Goal: Obtain resource: Download file/media

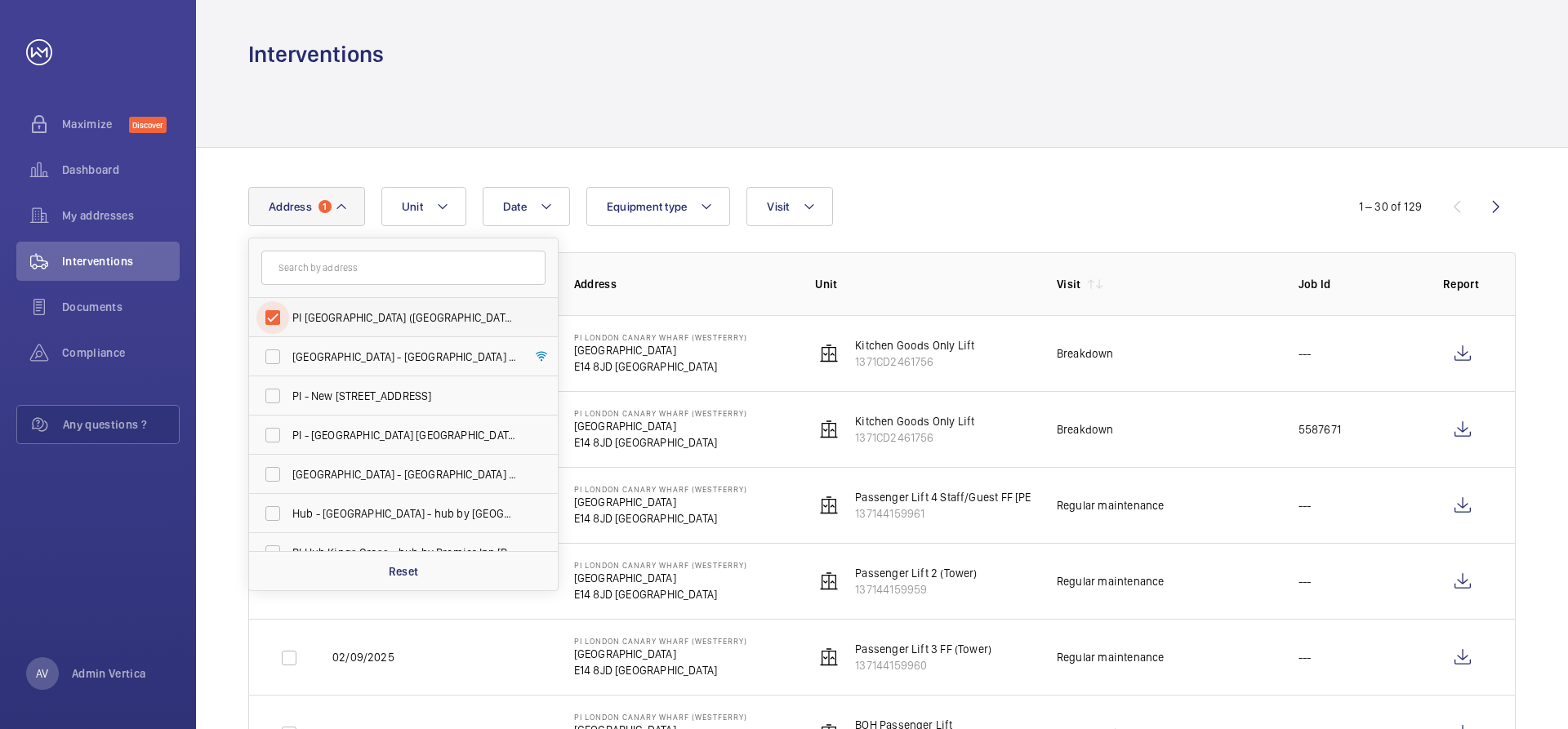
click at [287, 322] on input "PI [GEOGRAPHIC_DATA] ([GEOGRAPHIC_DATA]) - [STREET_ADDRESS]" at bounding box center [273, 317] width 33 height 32
checkbox input "false"
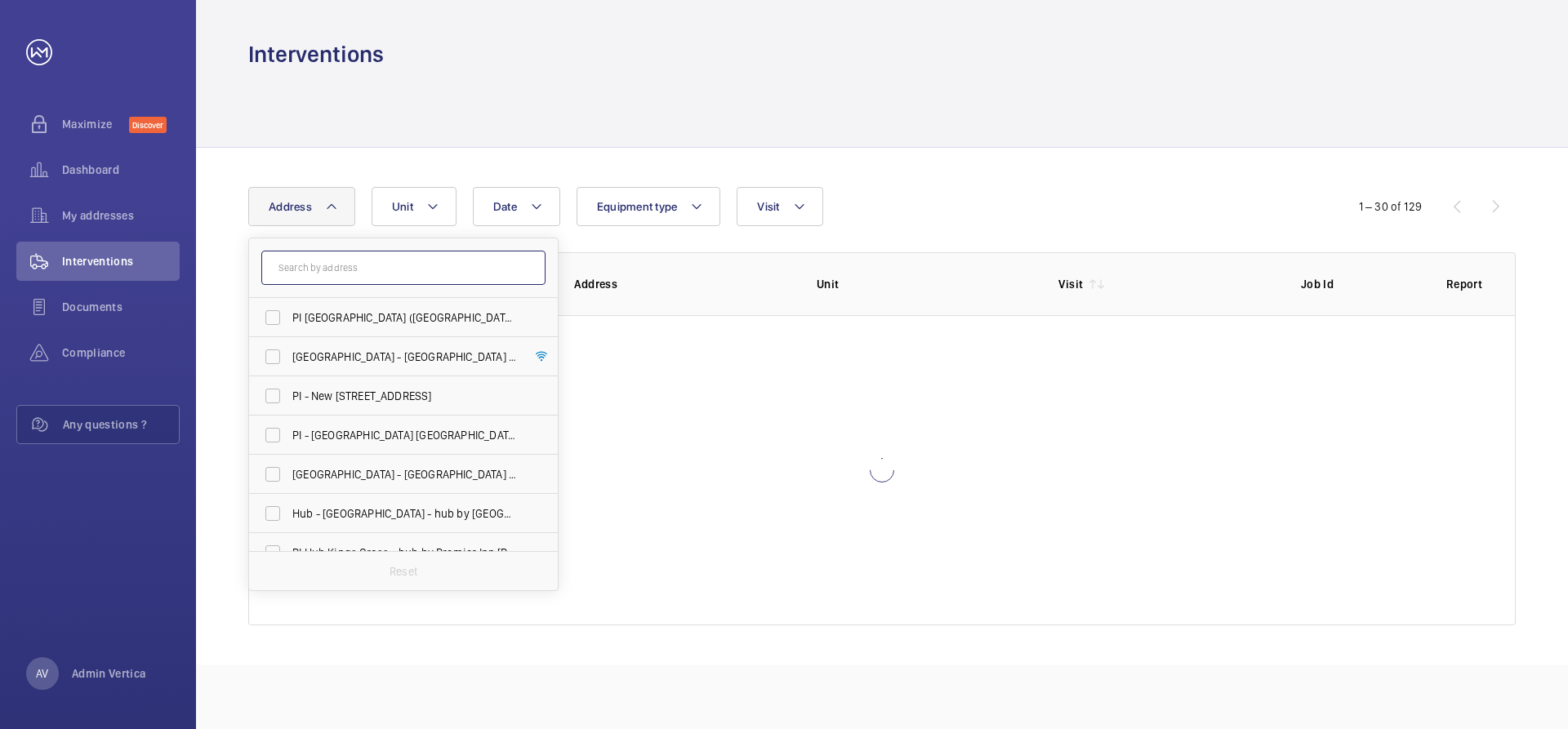
click at [329, 271] on input "text" at bounding box center [403, 267] width 284 height 34
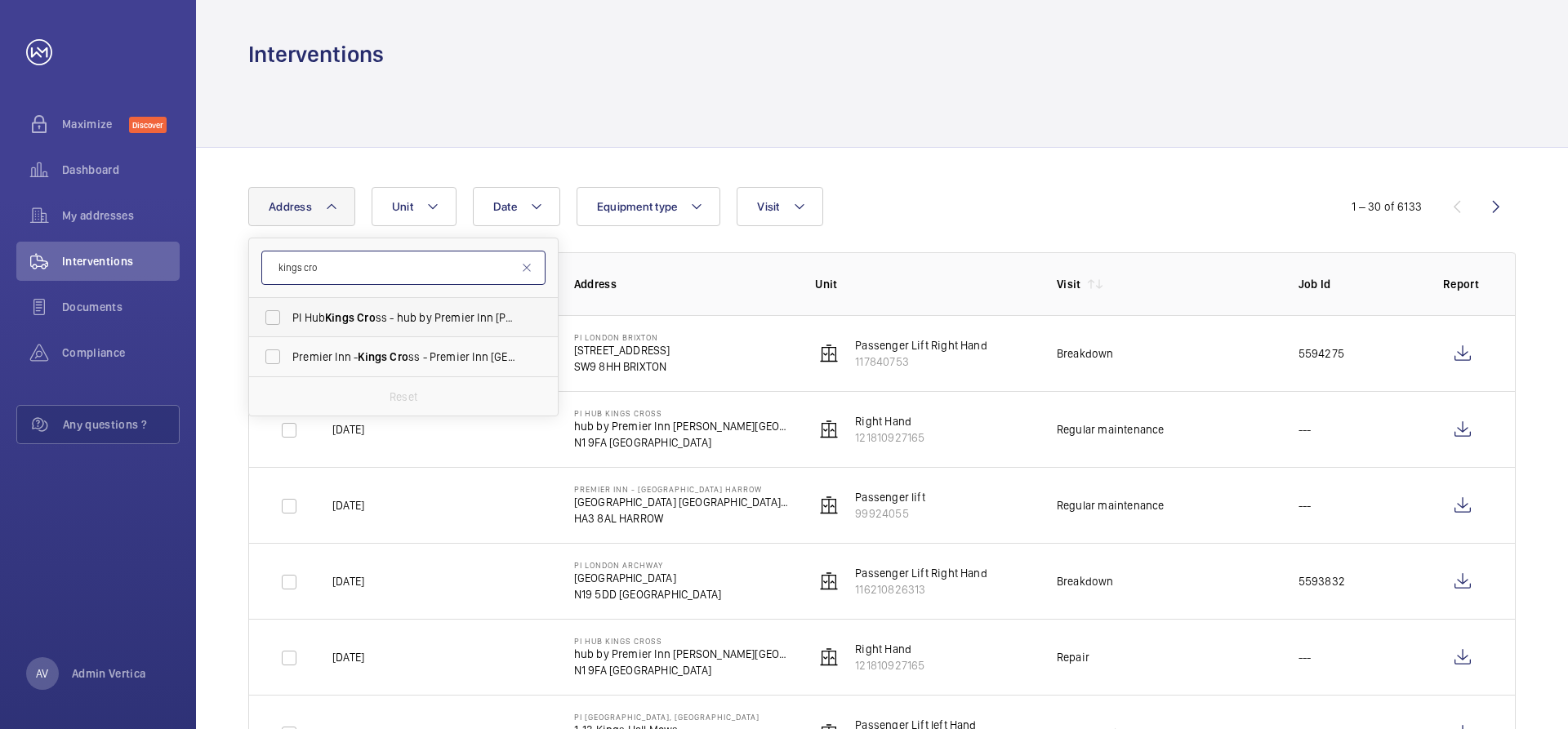
type input "kings cro"
click at [328, 315] on span "Kings" at bounding box center [339, 317] width 29 height 13
click at [289, 315] on input "PI Hub Kings Cro ss - hub by Premier Inn [PERSON_NAME] [GEOGRAPHIC_DATA], [GEOG…" at bounding box center [273, 317] width 33 height 32
checkbox input "true"
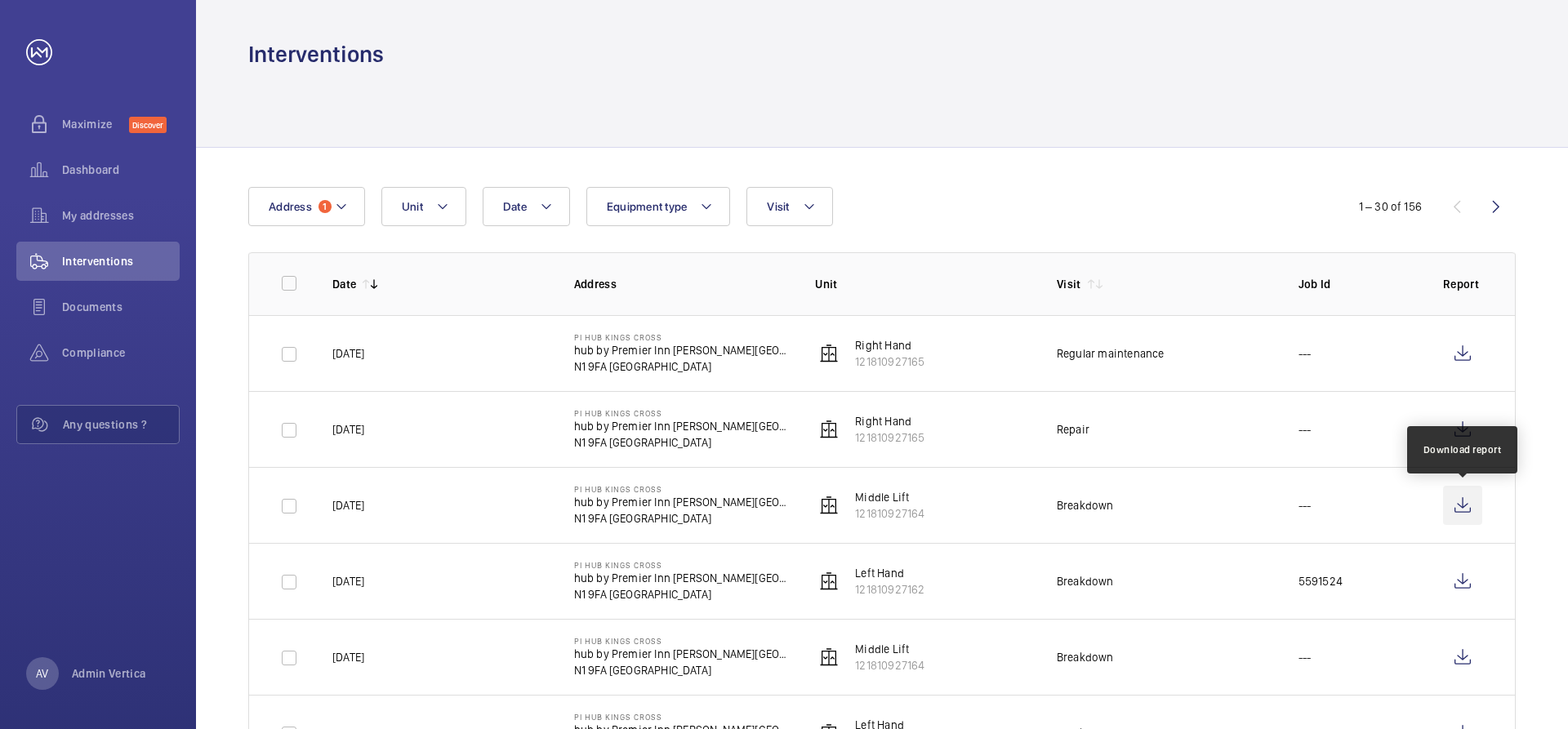
click at [1454, 507] on wm-front-icon-button at bounding box center [1462, 505] width 39 height 39
click at [318, 204] on span "1" at bounding box center [325, 207] width 13 height 13
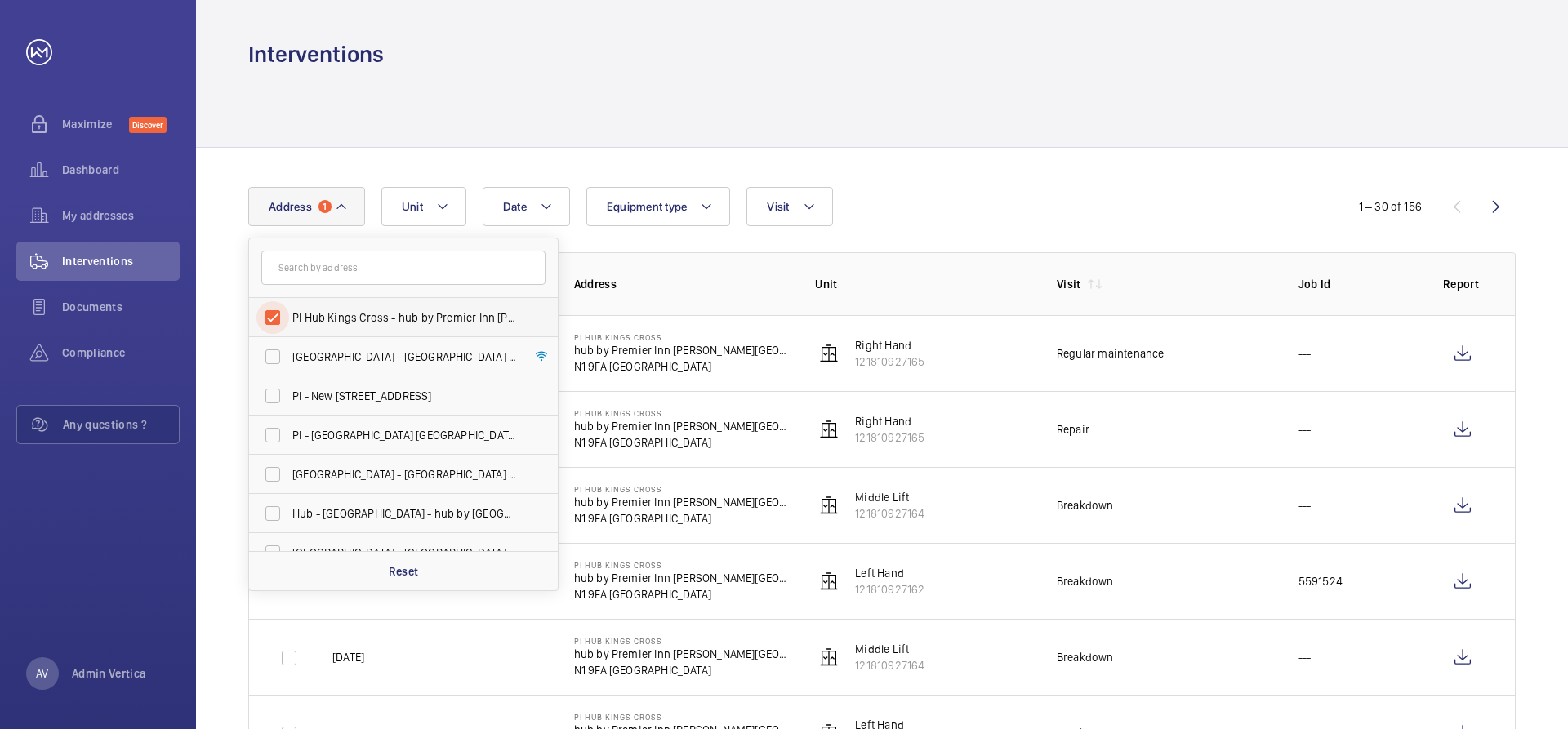
drag, startPoint x: 279, startPoint y: 313, endPoint x: 292, endPoint y: 306, distance: 14.8
click at [278, 313] on input "PI Hub Kings Cross - hub by Premier Inn [PERSON_NAME][GEOGRAPHIC_DATA], [GEOGRA…" at bounding box center [273, 317] width 33 height 32
checkbox input "false"
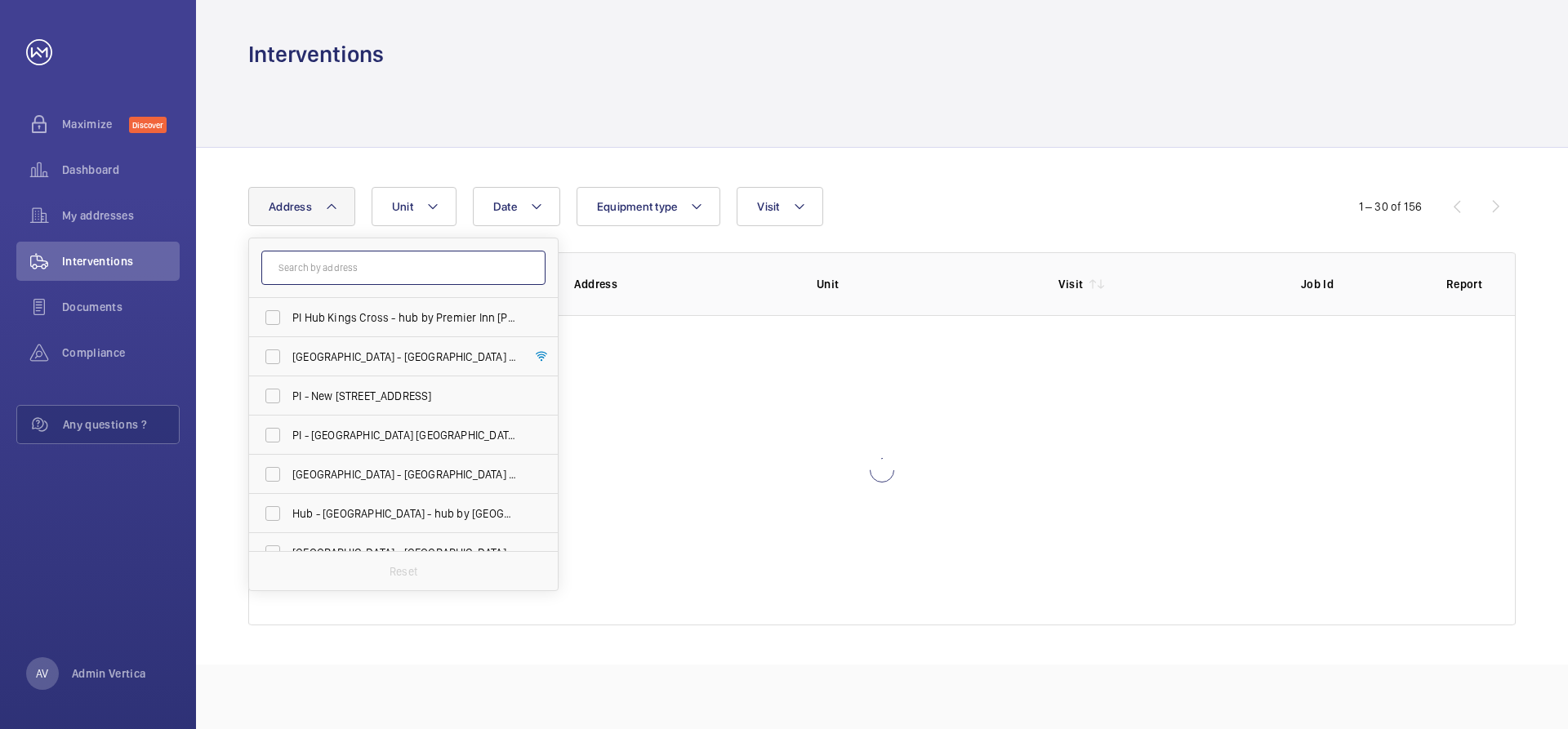
click at [386, 277] on input "text" at bounding box center [403, 267] width 284 height 34
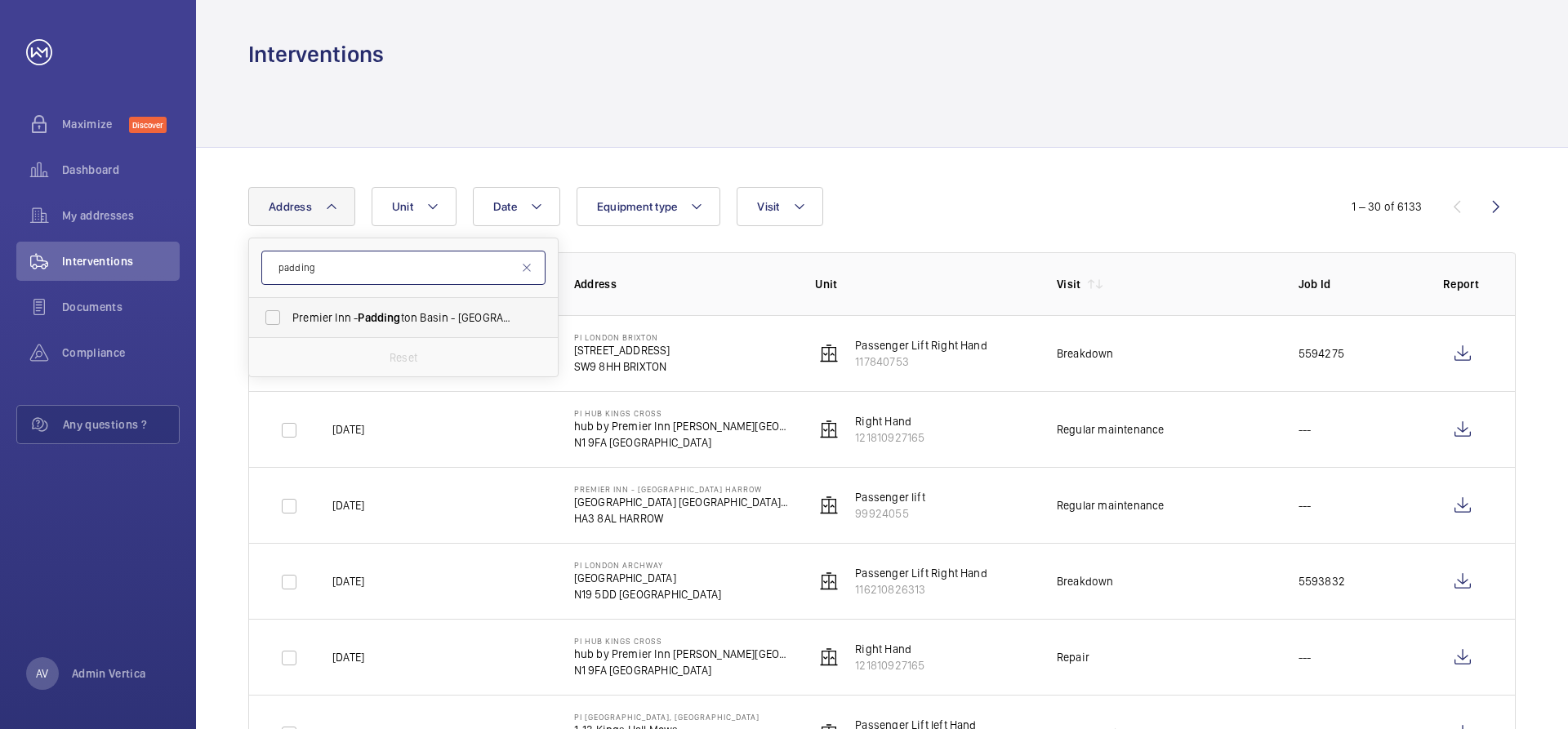
type input "padding"
click at [391, 317] on span "Padding" at bounding box center [378, 317] width 43 height 13
click at [289, 317] on input "Premier Inn - Padding ton Basin - [GEOGRAPHIC_DATA], [STREET_ADDRESS]" at bounding box center [273, 317] width 33 height 32
checkbox input "true"
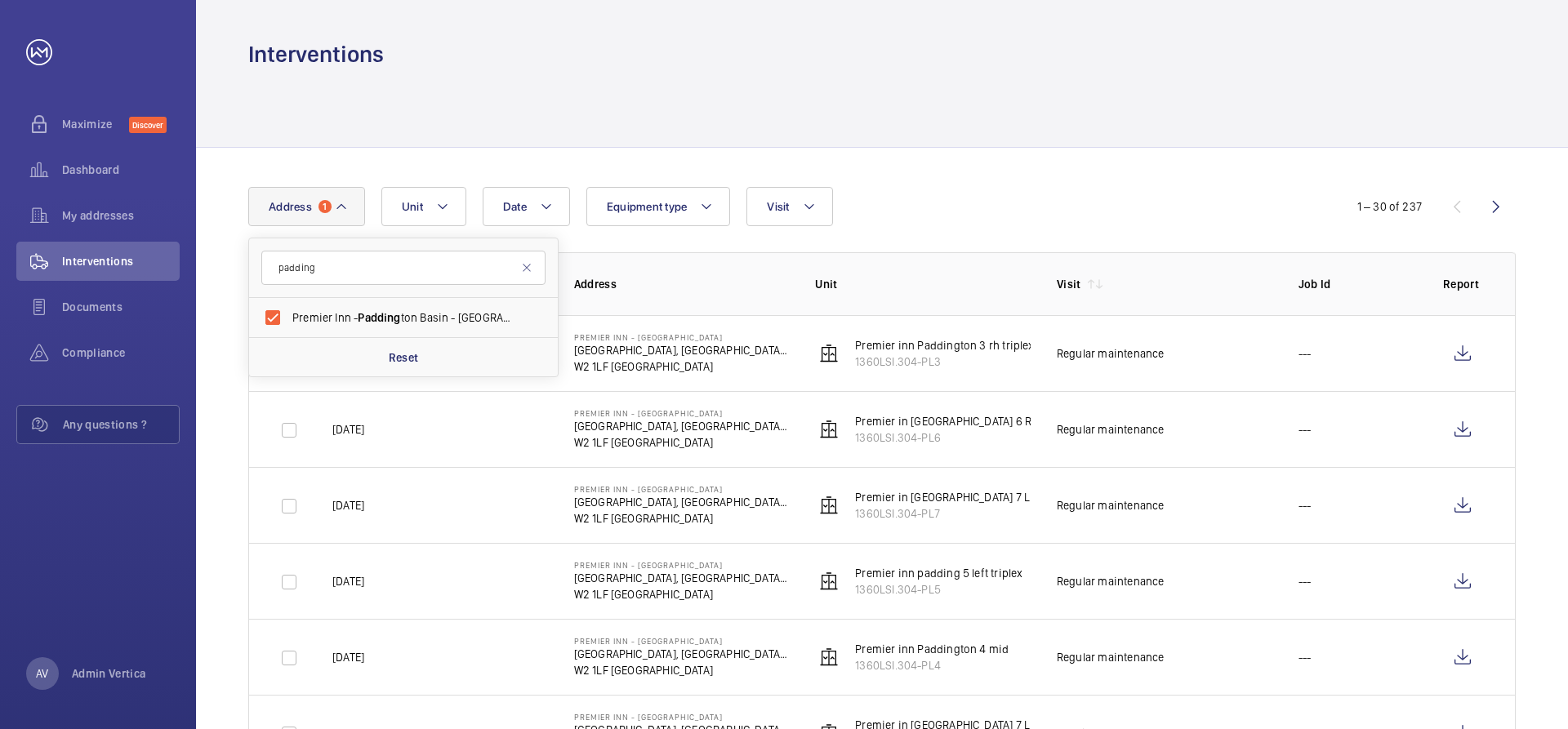
click at [1049, 129] on div at bounding box center [882, 107] width 1267 height 77
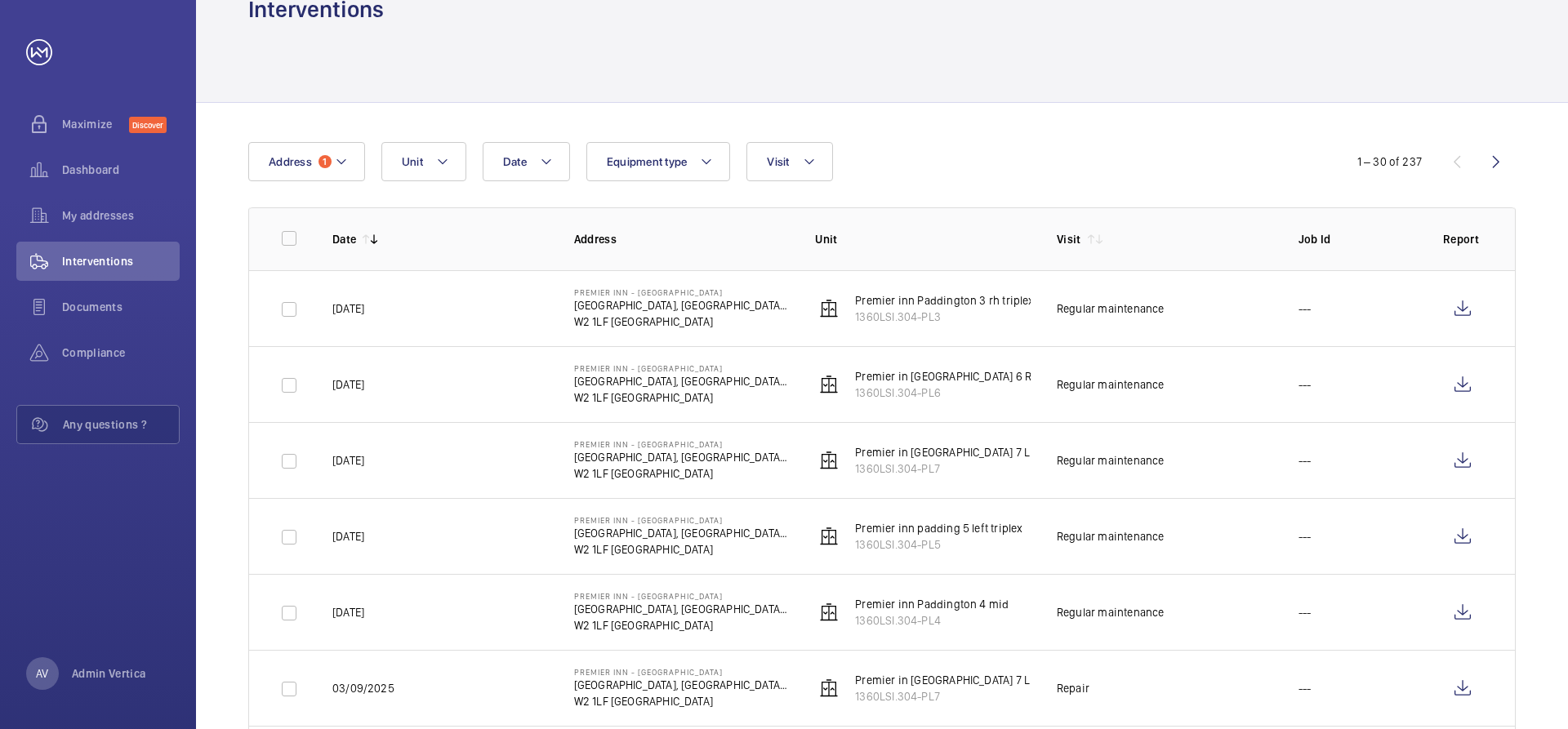
scroll to position [82, 0]
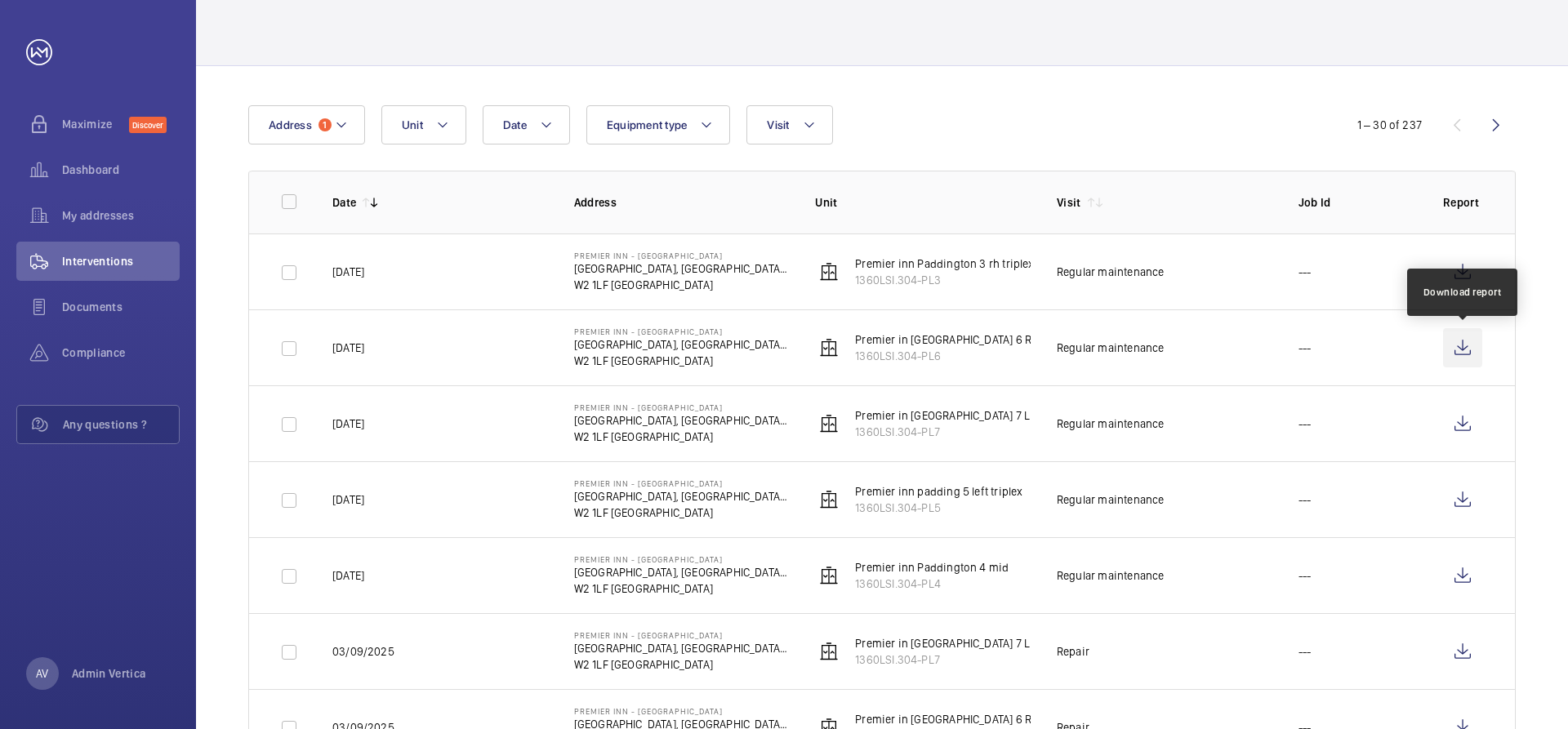
click at [1454, 343] on wm-front-icon-button at bounding box center [1462, 347] width 39 height 39
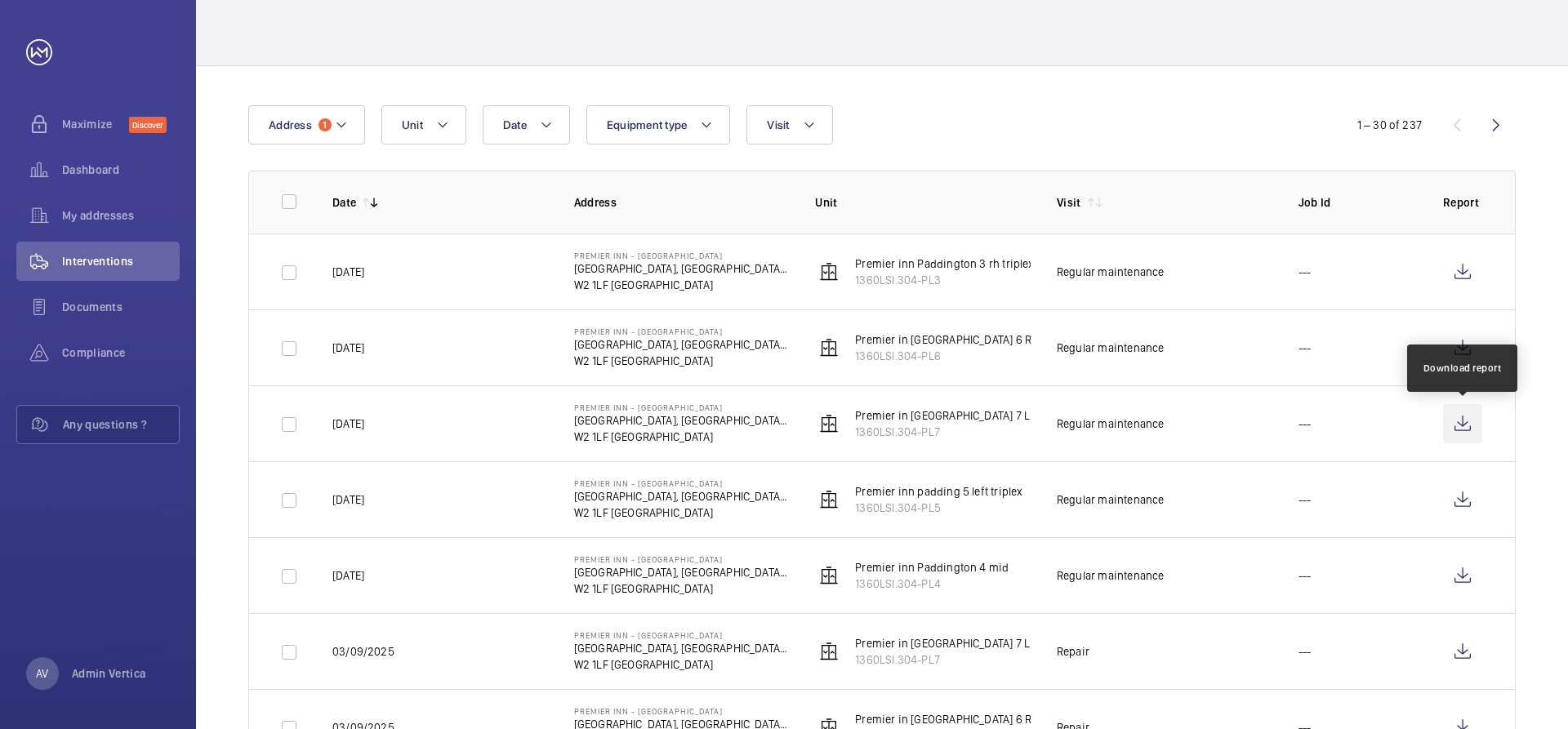
click at [1471, 427] on wm-front-icon-button at bounding box center [1462, 423] width 39 height 39
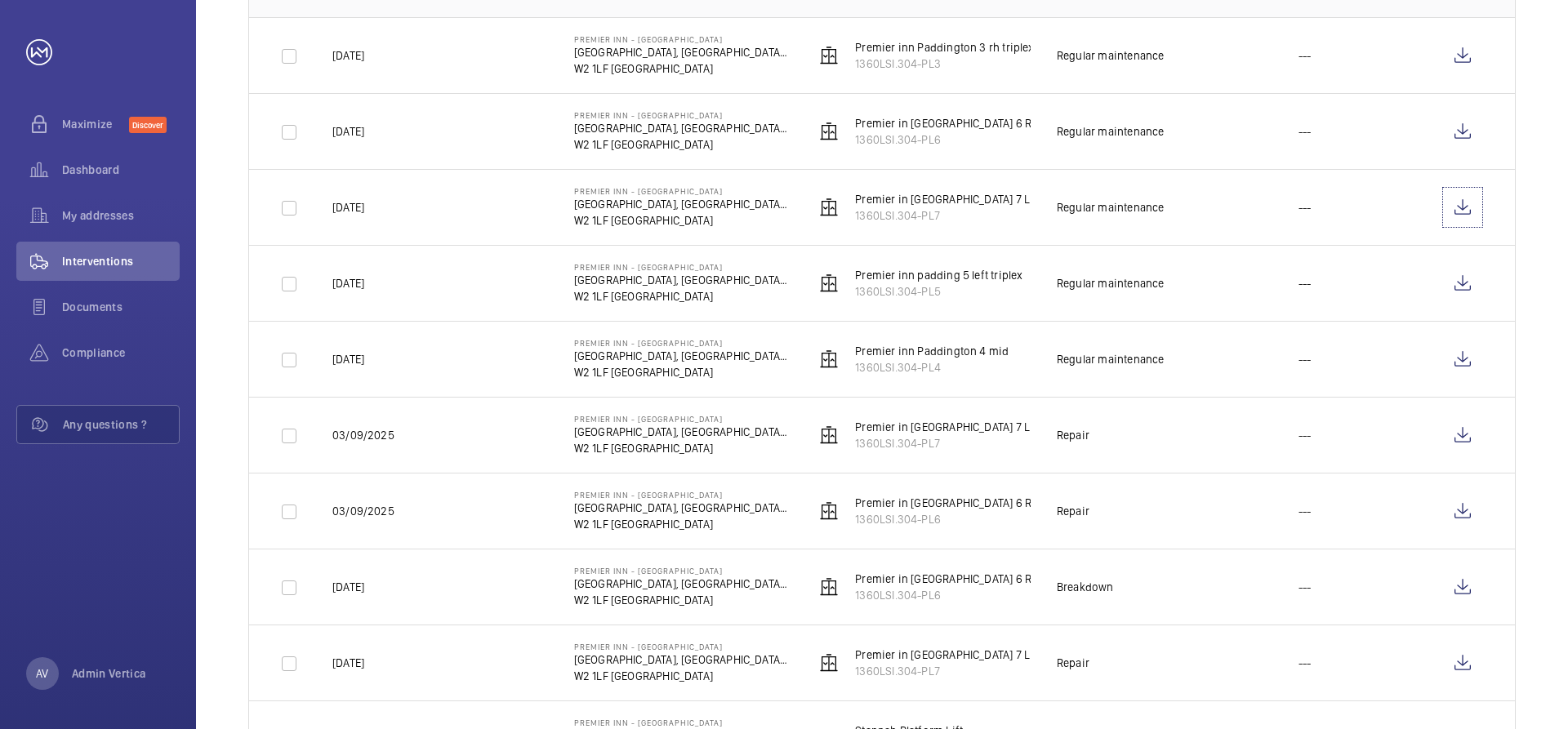
scroll to position [327, 0]
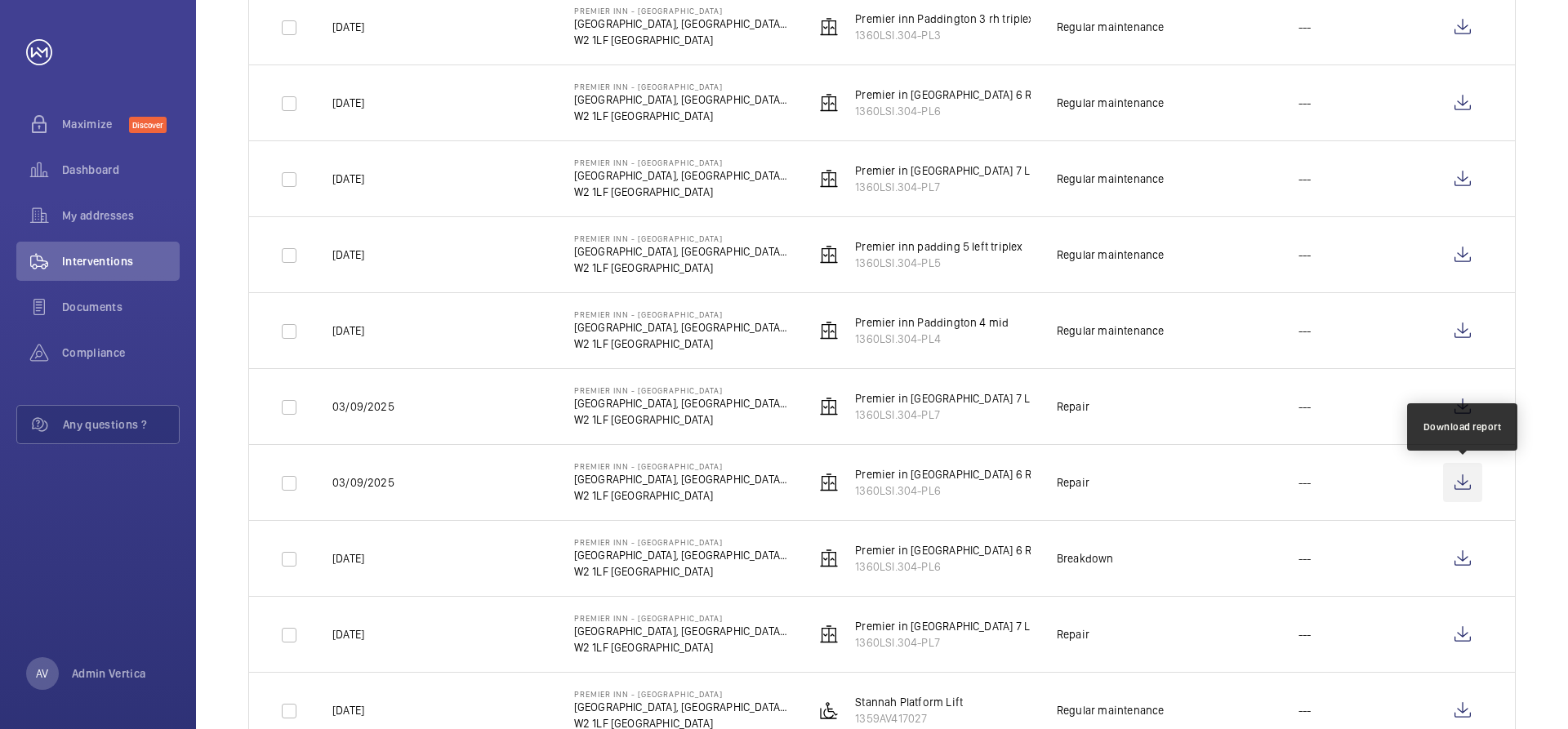
click at [1456, 477] on wm-front-icon-button at bounding box center [1462, 482] width 39 height 39
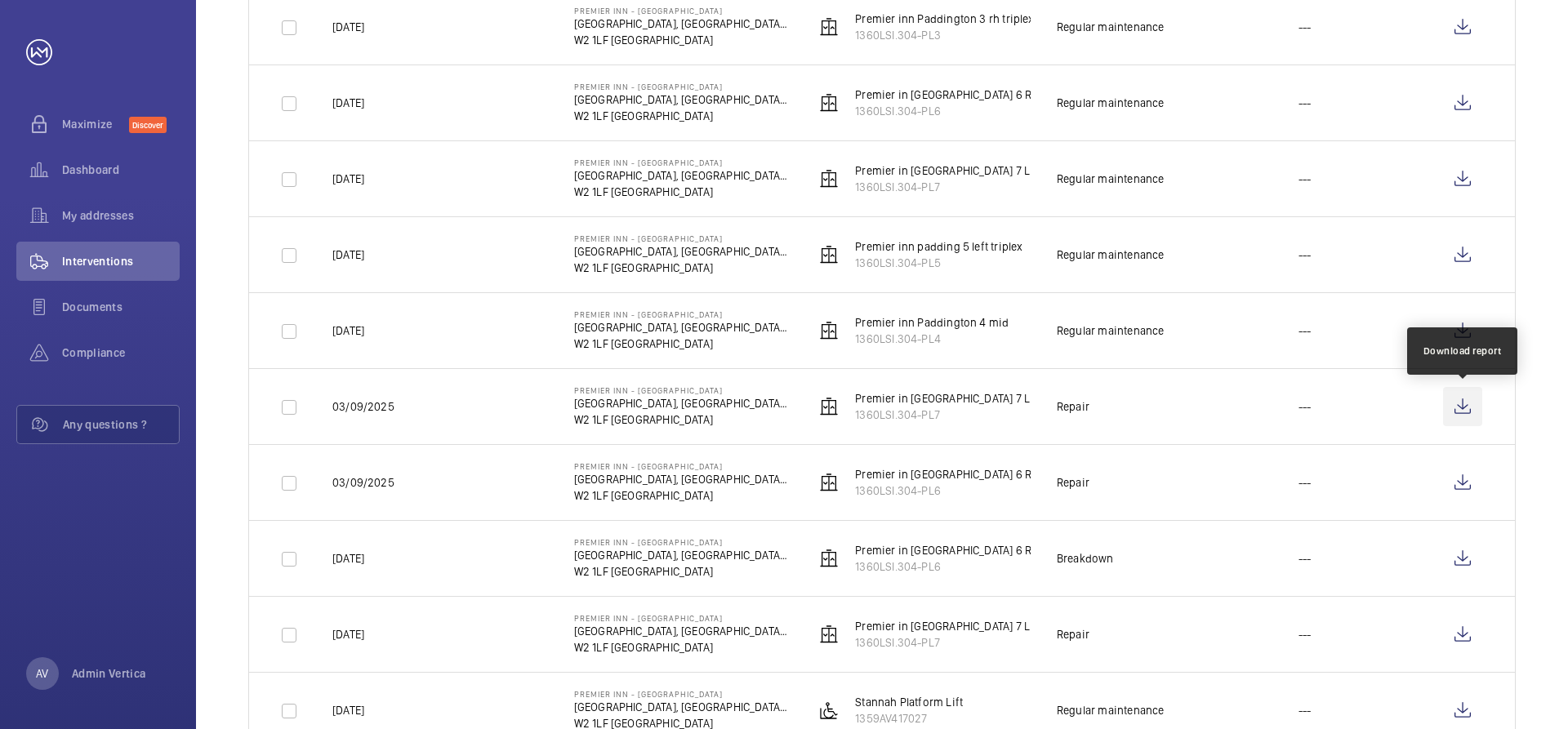
click at [1458, 406] on wm-front-icon-button at bounding box center [1462, 406] width 39 height 39
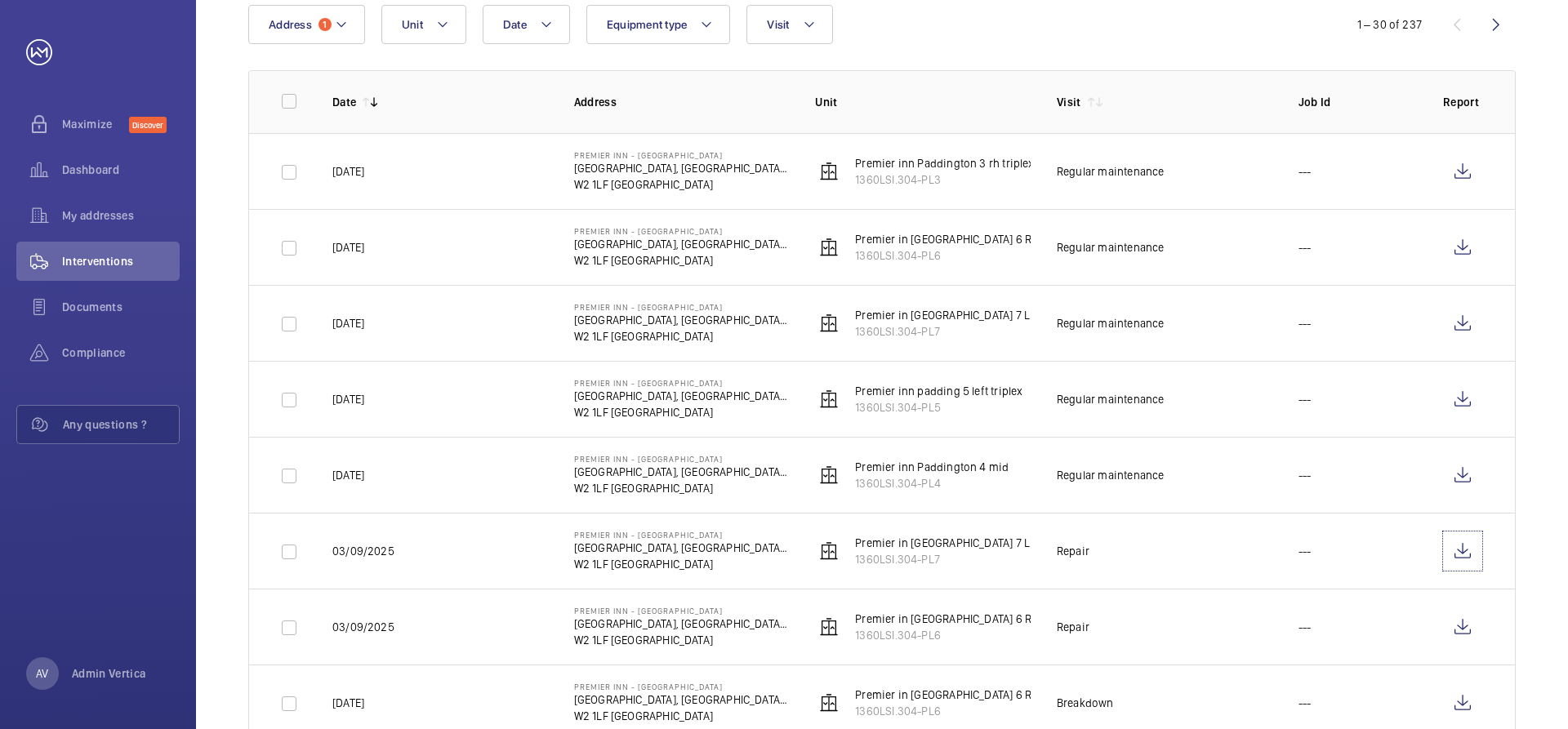
scroll to position [163, 0]
